Goal: Use online tool/utility

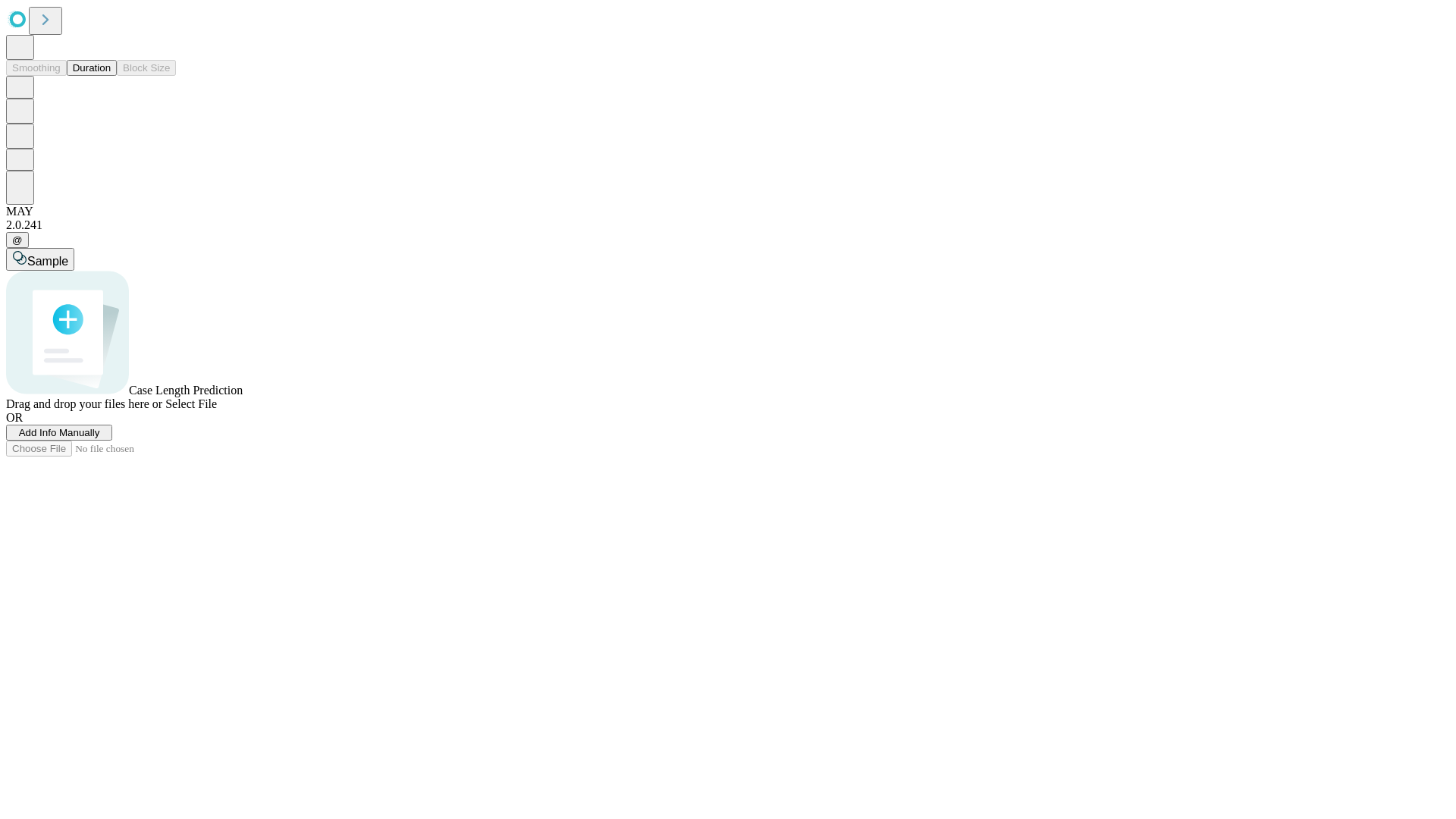
click at [217, 410] on span "Select File" at bounding box center [191, 403] width 52 height 13
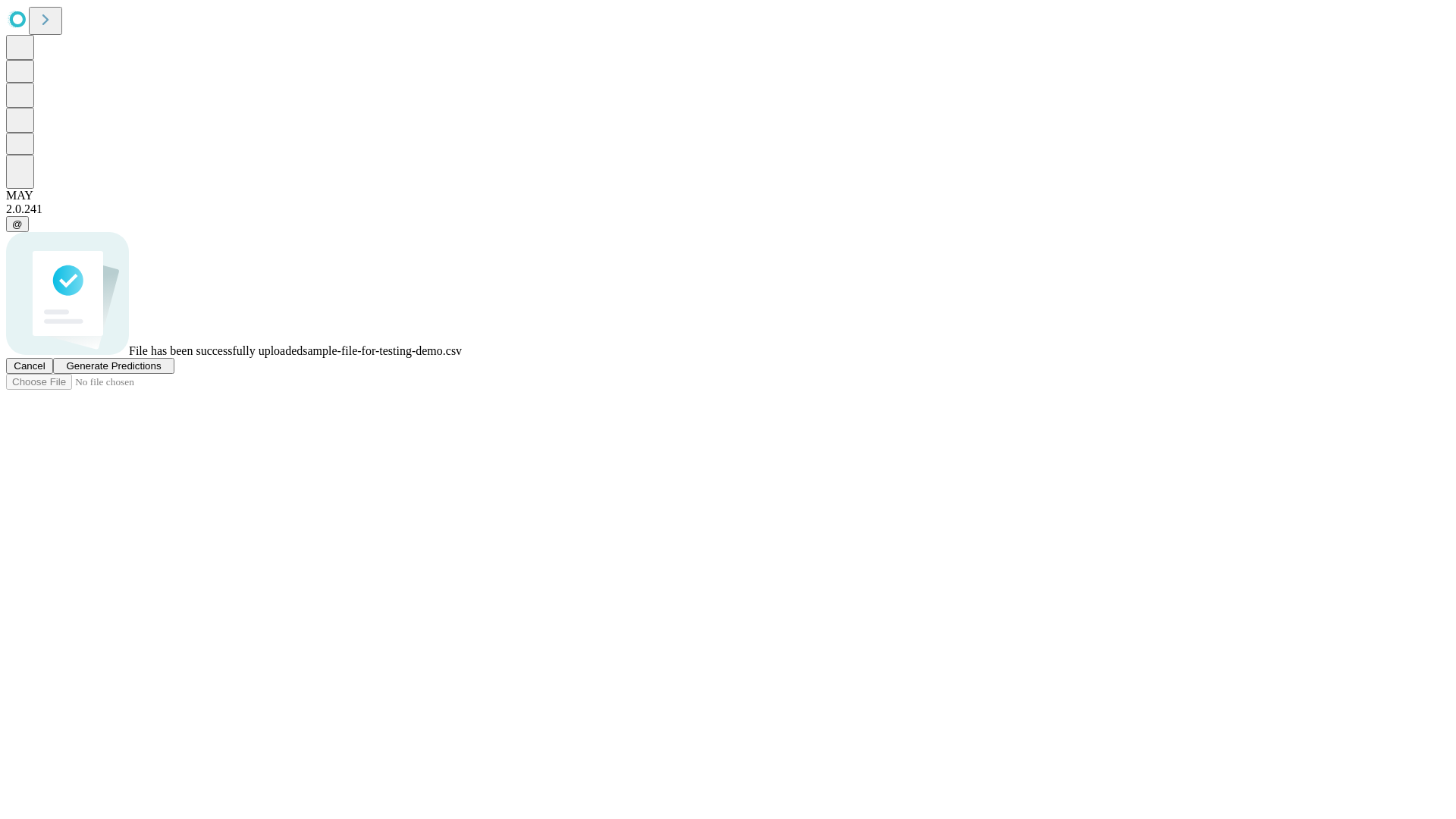
click at [161, 372] on span "Generate Predictions" at bounding box center [114, 366] width 95 height 12
